Goal: Information Seeking & Learning: Check status

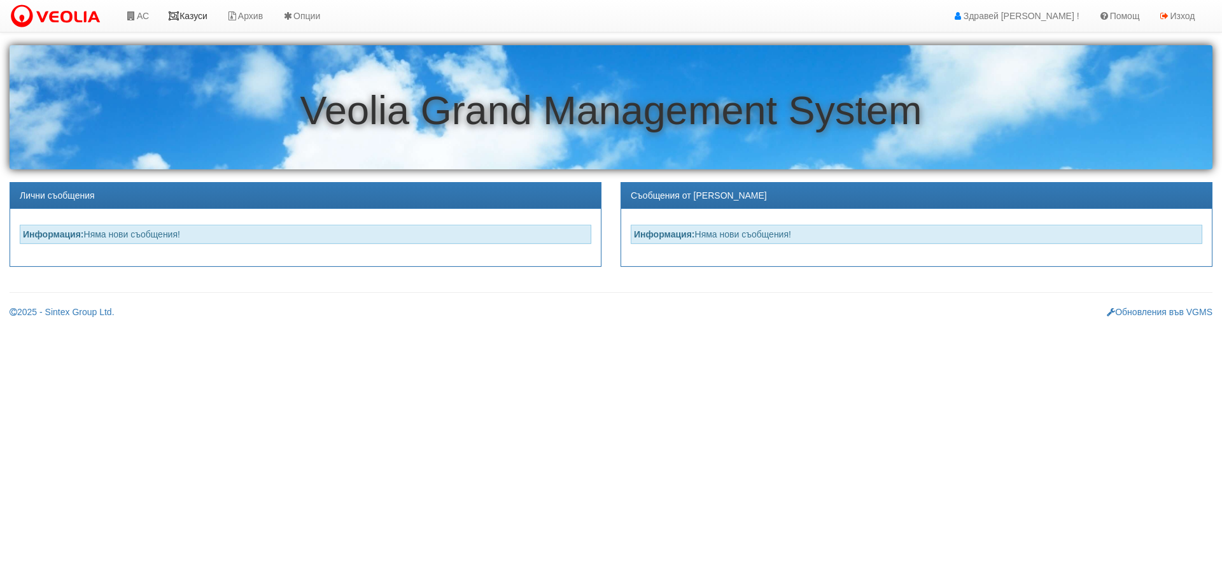
click at [184, 14] on link "Казуси" at bounding box center [188, 16] width 59 height 32
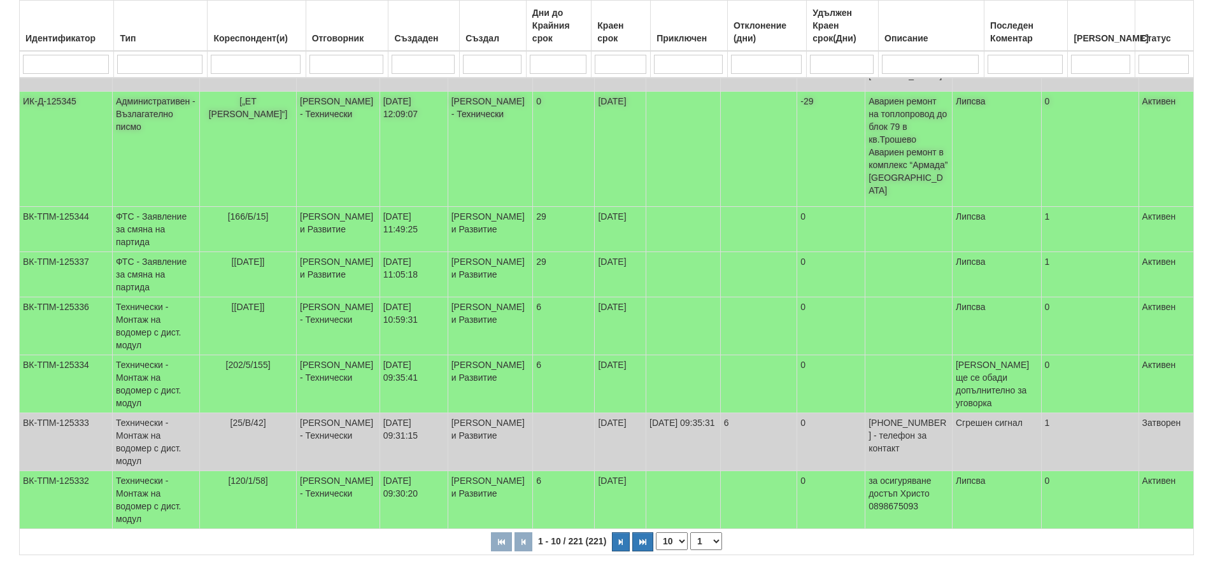
scroll to position [358, 0]
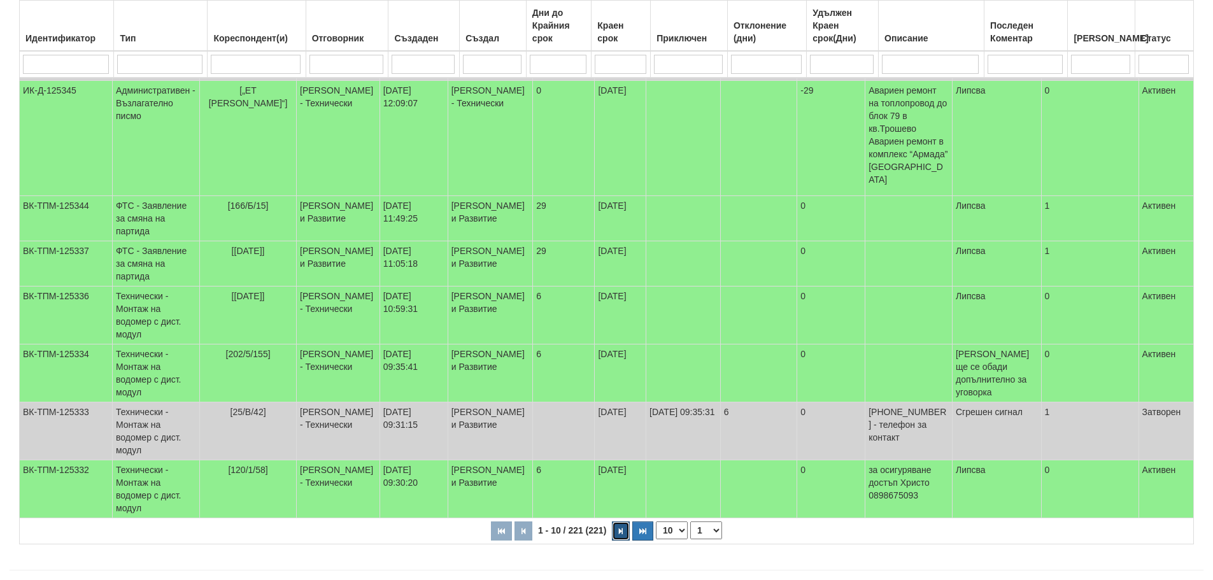
click at [622, 528] on icon "button" at bounding box center [621, 531] width 4 height 7
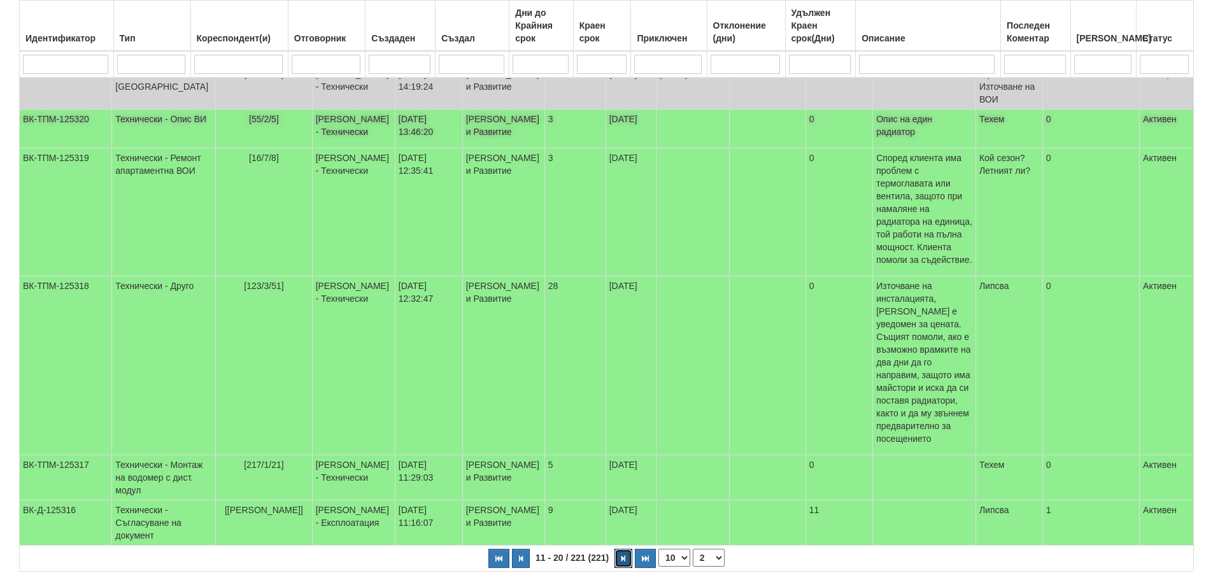
scroll to position [382, 0]
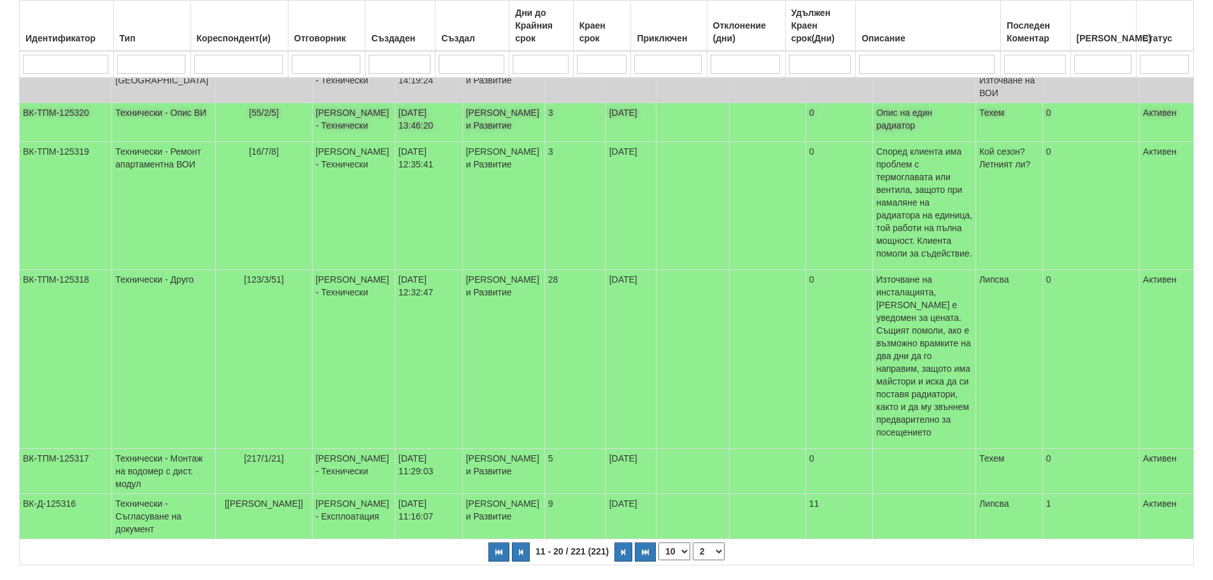
click at [216, 142] on td "[55/2/5]" at bounding box center [264, 122] width 96 height 39
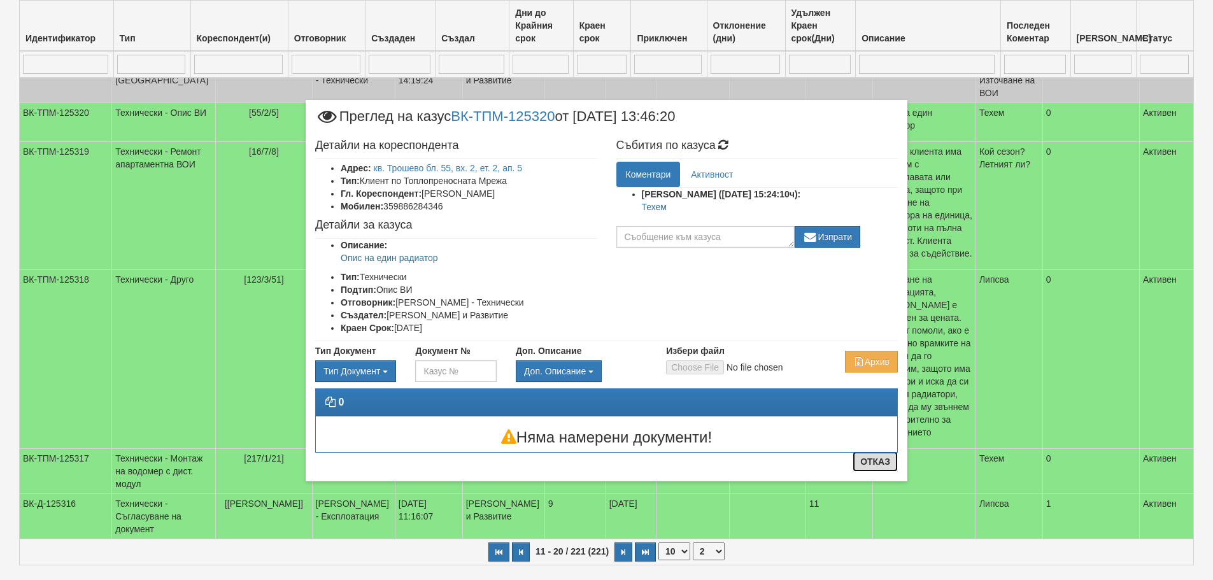
click at [881, 460] on button "Отказ" at bounding box center [875, 461] width 45 height 20
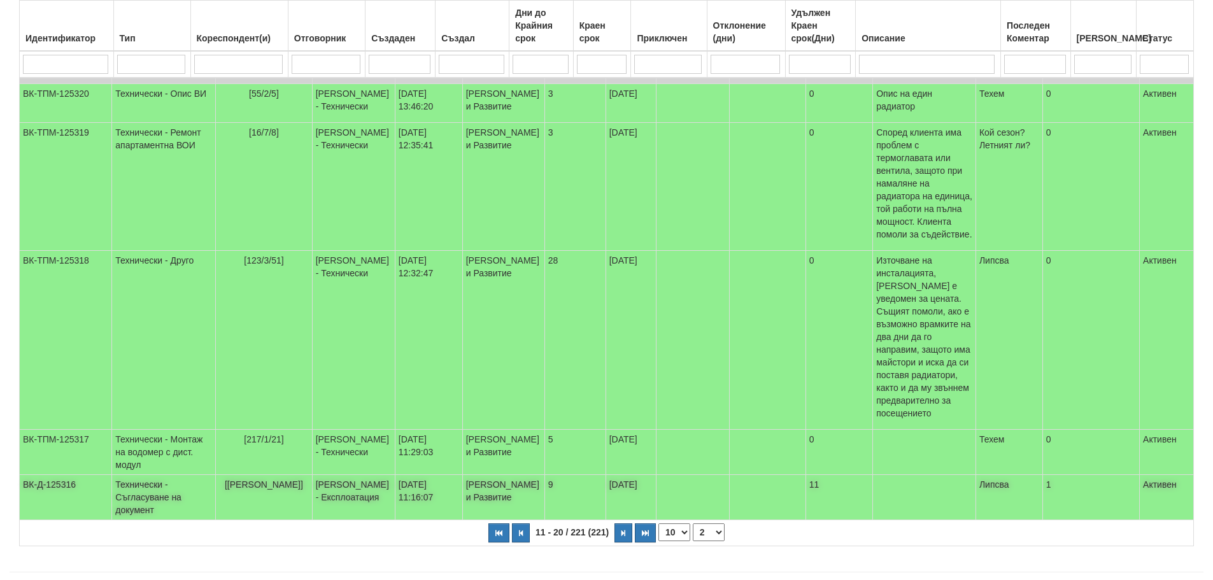
scroll to position [409, 0]
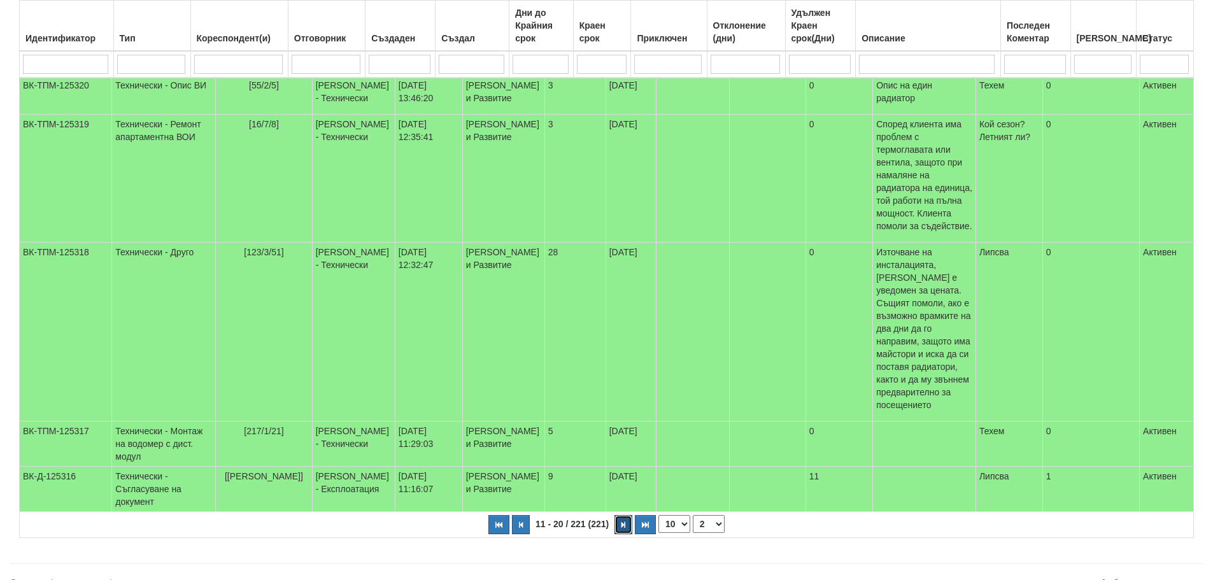
click at [619, 515] on button "button" at bounding box center [623, 524] width 18 height 19
select select "3"
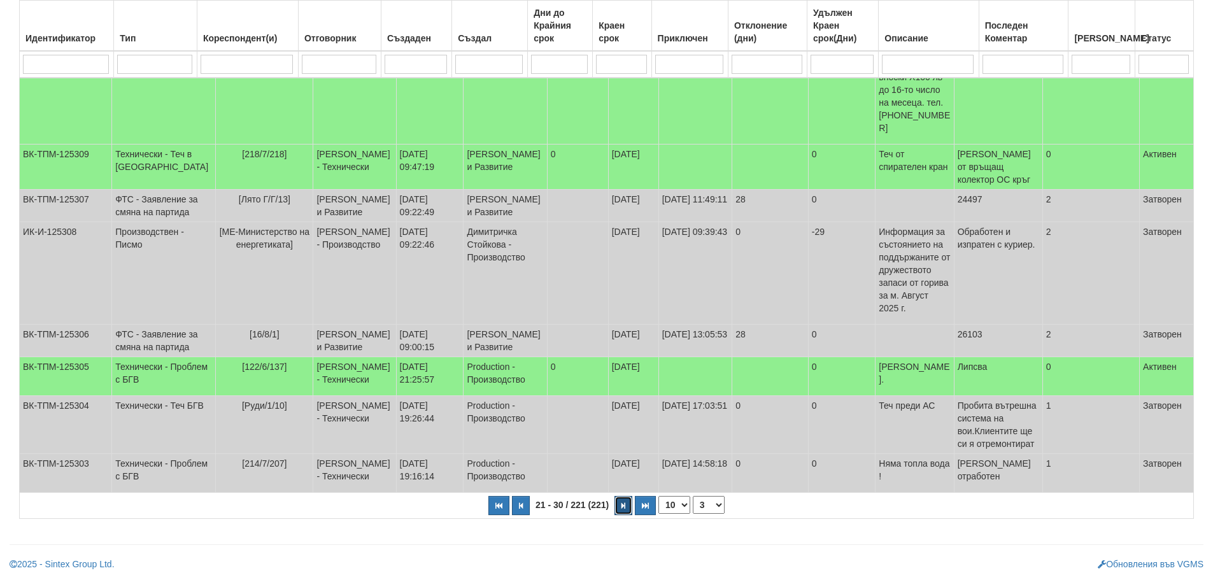
scroll to position [358, 0]
click at [464, 384] on td "Production - Производство" at bounding box center [505, 376] width 83 height 39
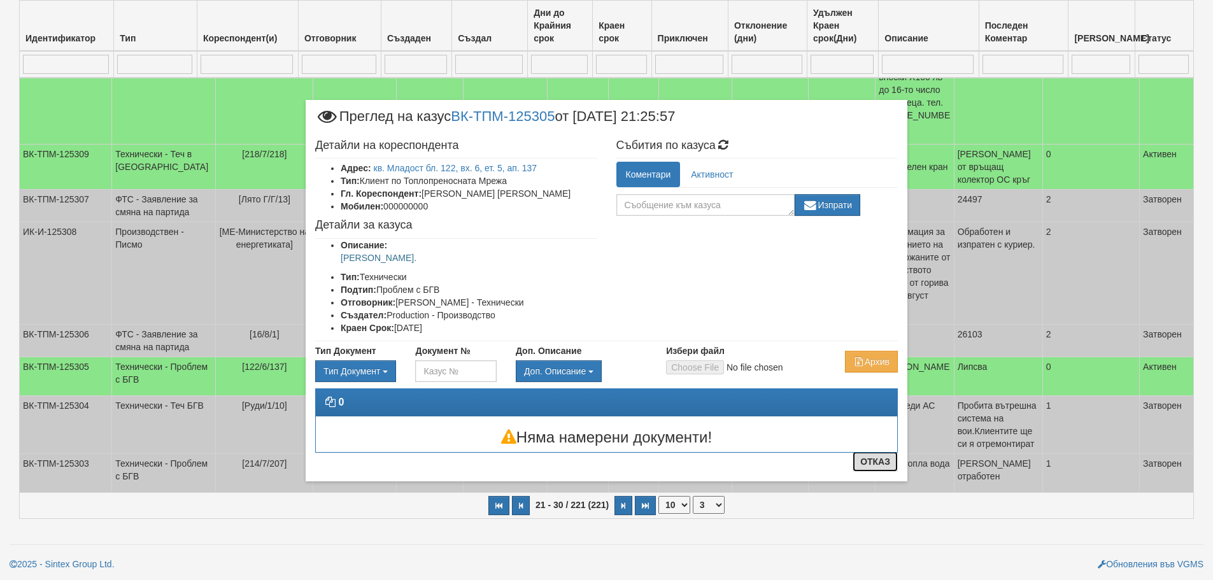
click at [858, 463] on button "Отказ" at bounding box center [875, 461] width 45 height 20
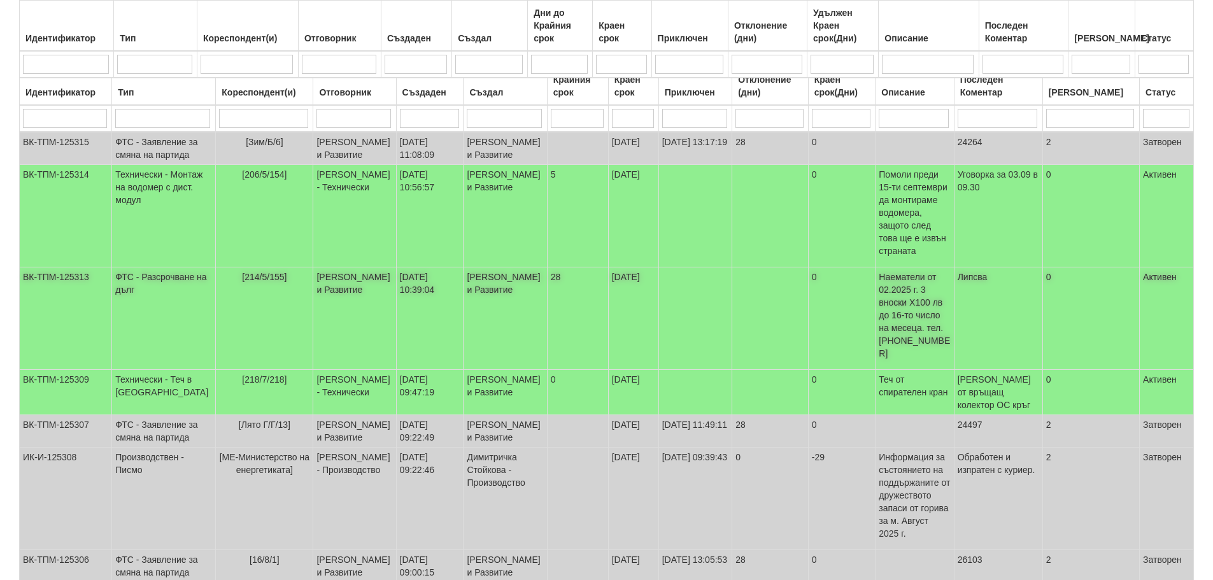
scroll to position [40, 0]
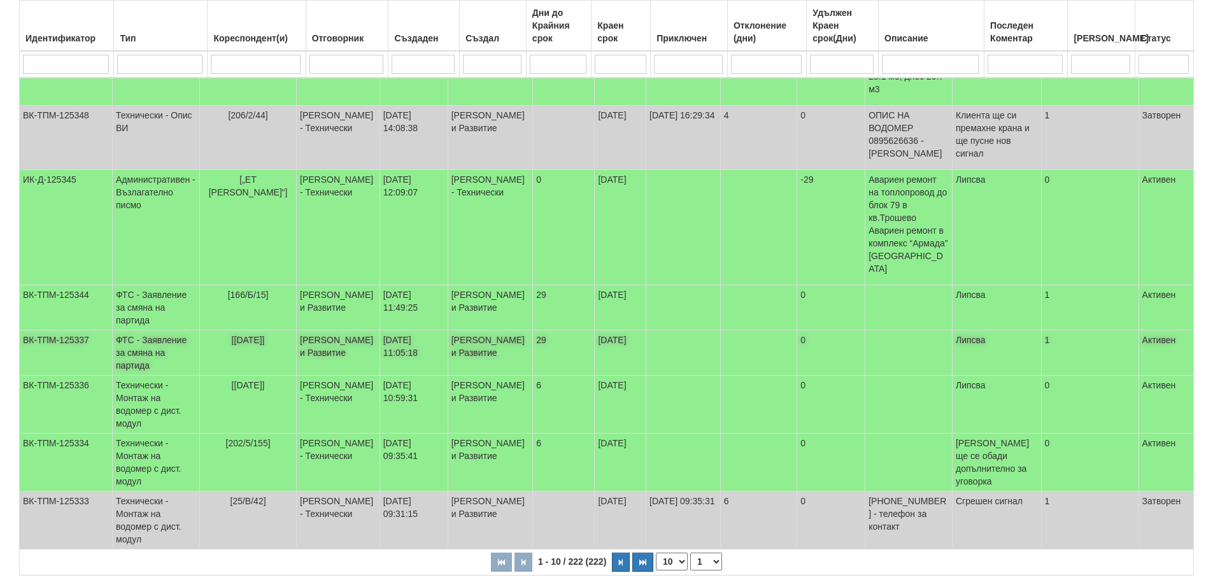
scroll to position [358, 0]
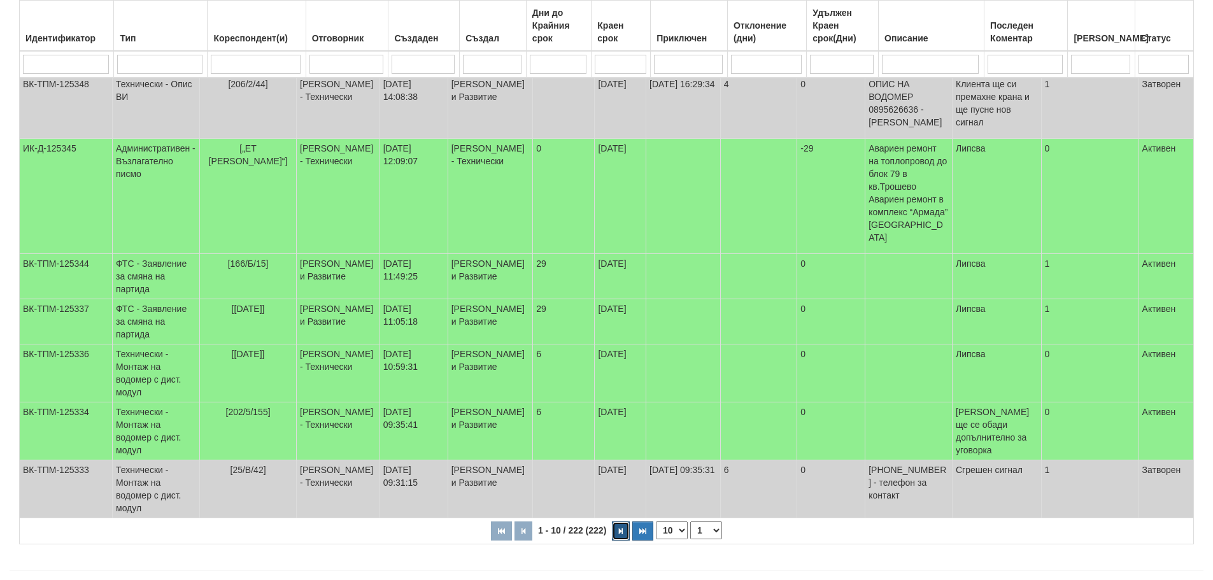
click at [621, 528] on icon "button" at bounding box center [621, 531] width 4 height 7
select select "2"
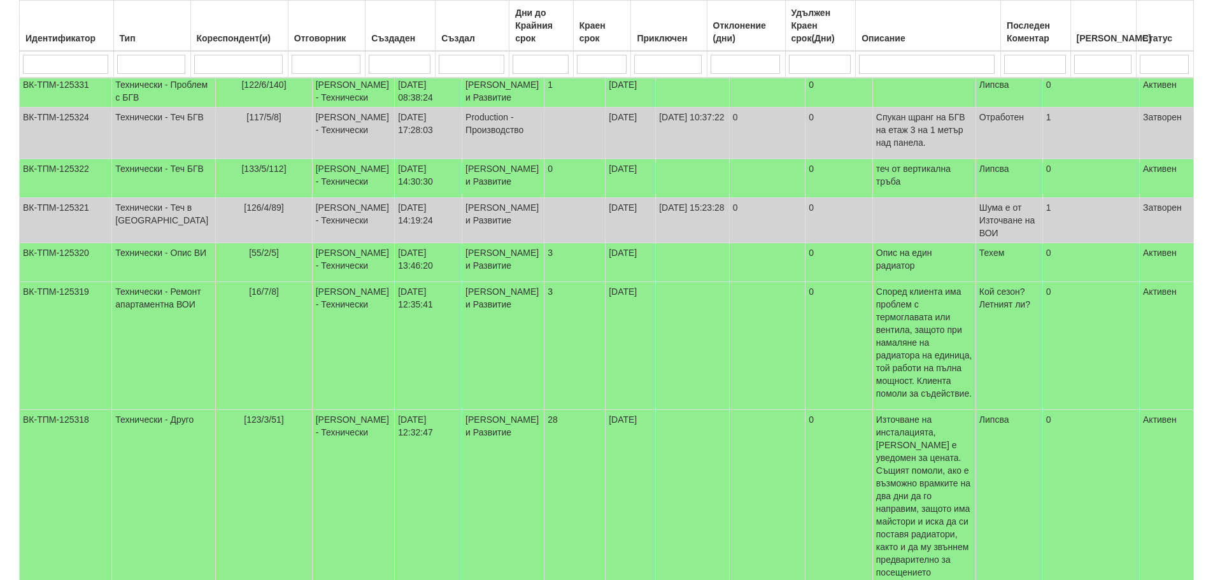
scroll to position [295, 0]
